Goal: Transaction & Acquisition: Purchase product/service

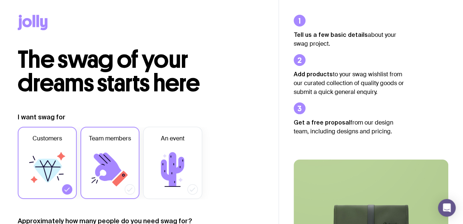
click at [114, 172] on icon at bounding box center [108, 167] width 28 height 28
click at [0, 0] on input "Team members" at bounding box center [0, 0] width 0 height 0
click at [169, 170] on icon at bounding box center [172, 169] width 23 height 34
click at [0, 0] on input "An event" at bounding box center [0, 0] width 0 height 0
click at [39, 174] on icon at bounding box center [47, 170] width 44 height 44
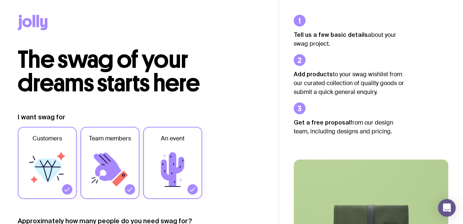
click at [0, 0] on input "Customers" at bounding box center [0, 0] width 0 height 0
click at [175, 167] on icon at bounding box center [172, 169] width 23 height 34
click at [0, 0] on input "An event" at bounding box center [0, 0] width 0 height 0
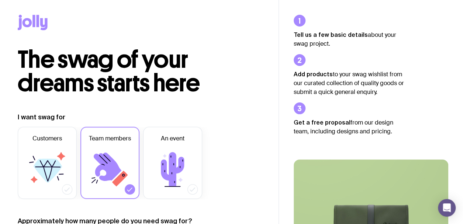
click at [37, 21] on icon at bounding box center [38, 21] width 3 height 12
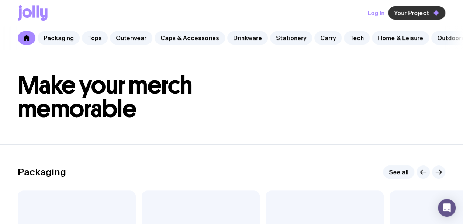
click at [438, 14] on icon "button" at bounding box center [436, 13] width 7 height 7
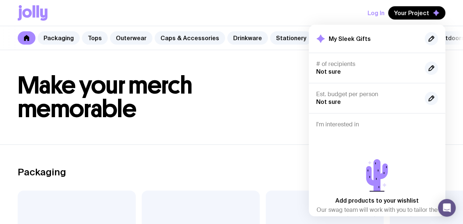
click at [260, 114] on h1 "Make your merch memorable" at bounding box center [231, 97] width 427 height 47
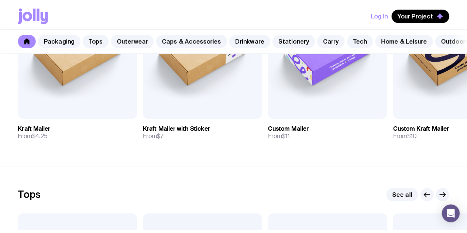
scroll to position [216, 0]
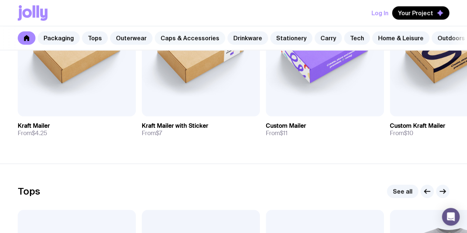
click at [170, 34] on link "Caps & Accessories" at bounding box center [190, 37] width 70 height 13
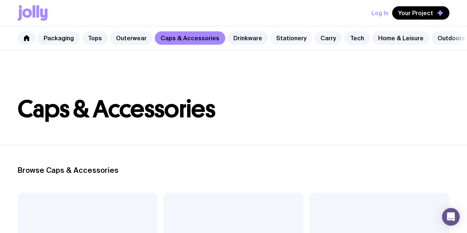
click at [299, 37] on link "Stationery" at bounding box center [291, 37] width 42 height 13
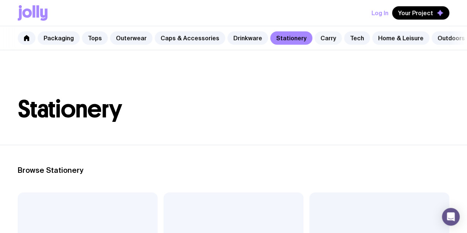
click at [322, 36] on link "Carry" at bounding box center [327, 37] width 27 height 13
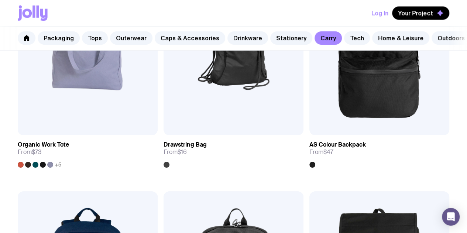
scroll to position [672, 0]
